Goal: Task Accomplishment & Management: Use online tool/utility

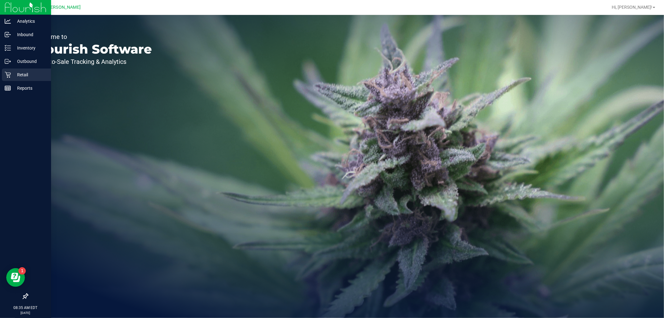
click at [12, 76] on p "Retail" at bounding box center [29, 74] width 37 height 7
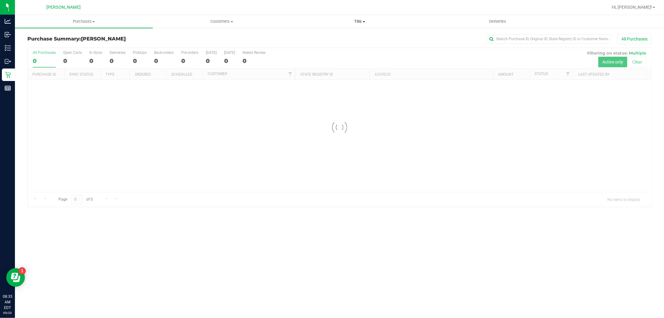
click at [353, 23] on span "Tills" at bounding box center [359, 22] width 137 height 6
click at [302, 39] on span "Manage tills" at bounding box center [312, 37] width 42 height 5
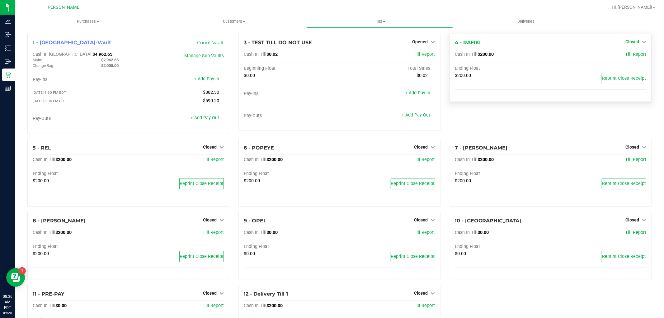
click at [632, 40] on span "Closed" at bounding box center [633, 41] width 14 height 5
click at [624, 56] on link "Open Till" at bounding box center [632, 54] width 17 height 5
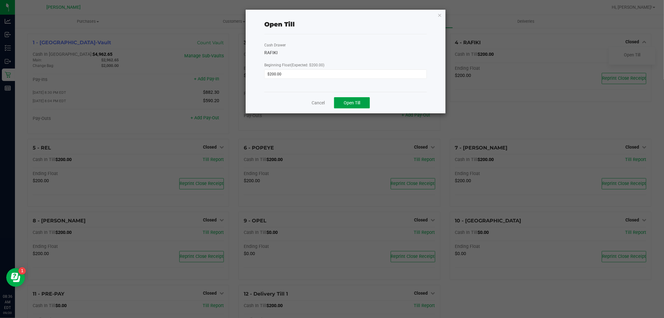
click at [367, 101] on button "Open Till" at bounding box center [352, 102] width 36 height 11
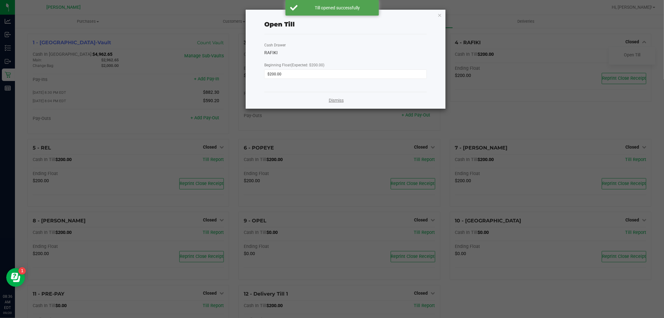
click at [331, 100] on link "Dismiss" at bounding box center [336, 100] width 15 height 7
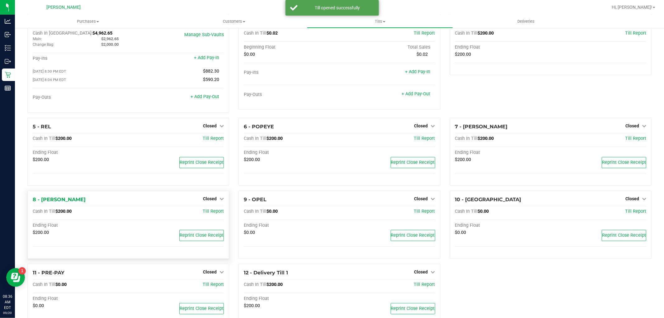
scroll to position [48, 0]
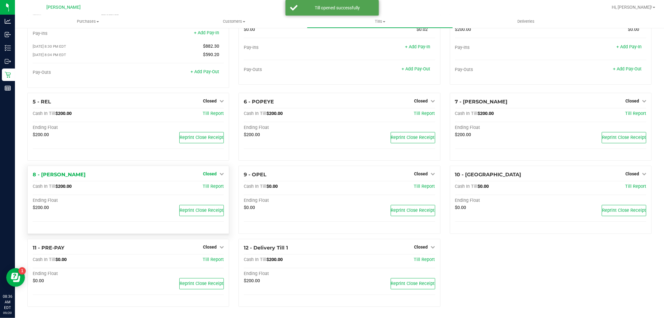
click at [209, 176] on span "Closed" at bounding box center [210, 173] width 14 height 5
click at [209, 187] on link "Open Till" at bounding box center [209, 186] width 17 height 5
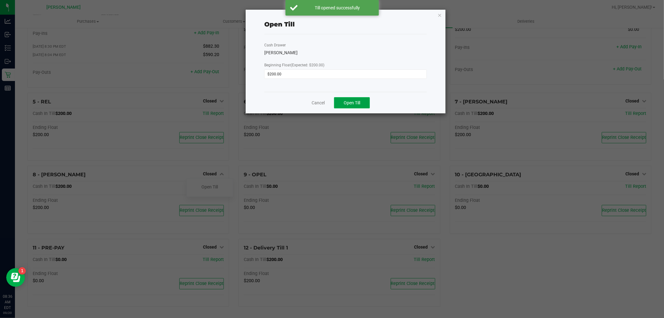
click at [361, 106] on button "Open Till" at bounding box center [352, 102] width 36 height 11
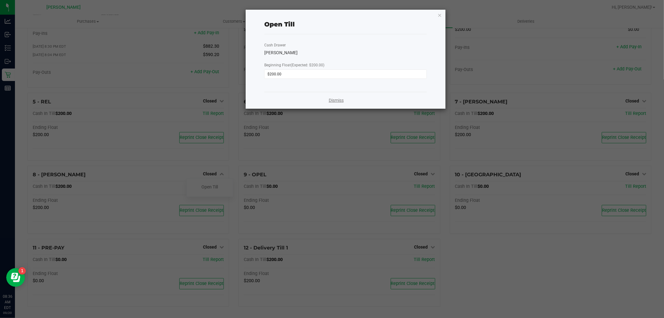
click at [329, 103] on link "Dismiss" at bounding box center [336, 100] width 15 height 7
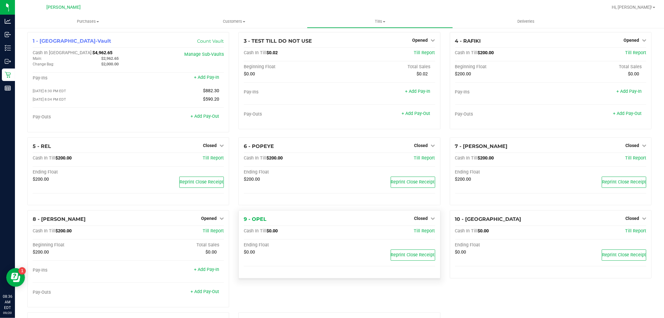
scroll to position [0, 0]
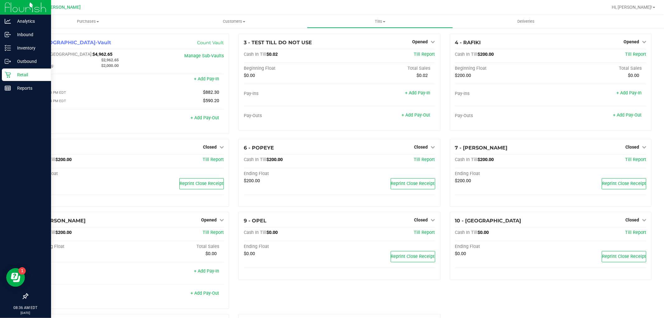
click at [8, 73] on icon at bounding box center [8, 75] width 6 height 6
